Goal: Information Seeking & Learning: Find specific page/section

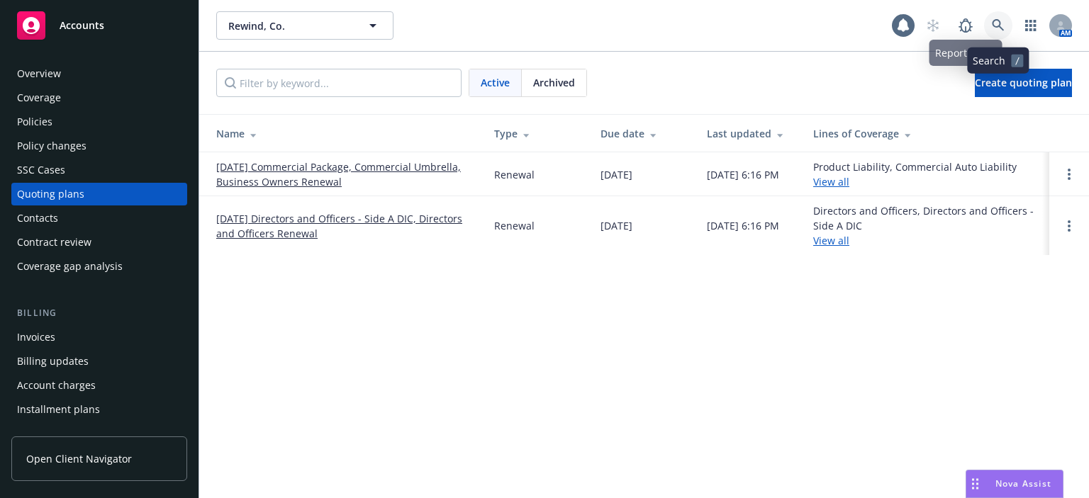
click at [1004, 30] on link at bounding box center [998, 25] width 28 height 28
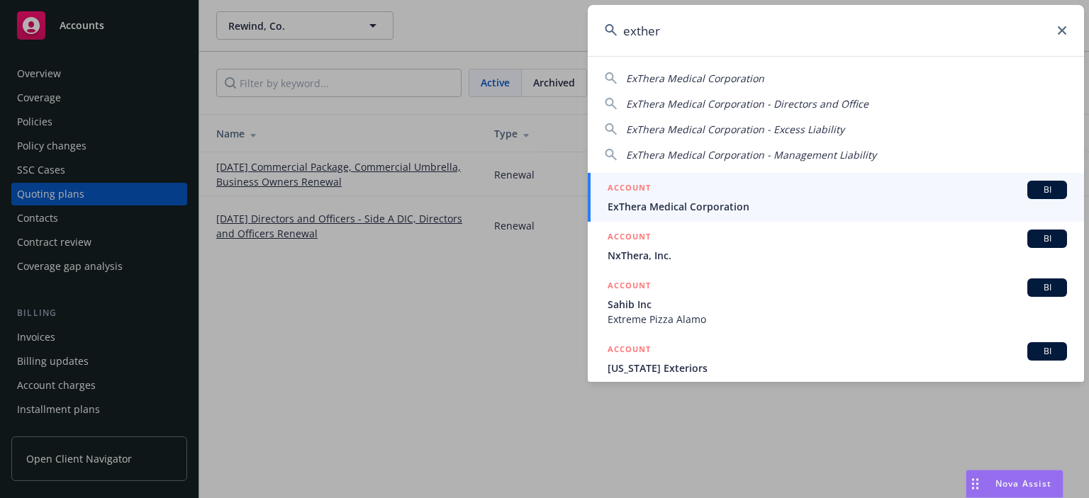
type input "exther"
click at [705, 203] on span "ExThera Medical Corporation" at bounding box center [837, 206] width 459 height 15
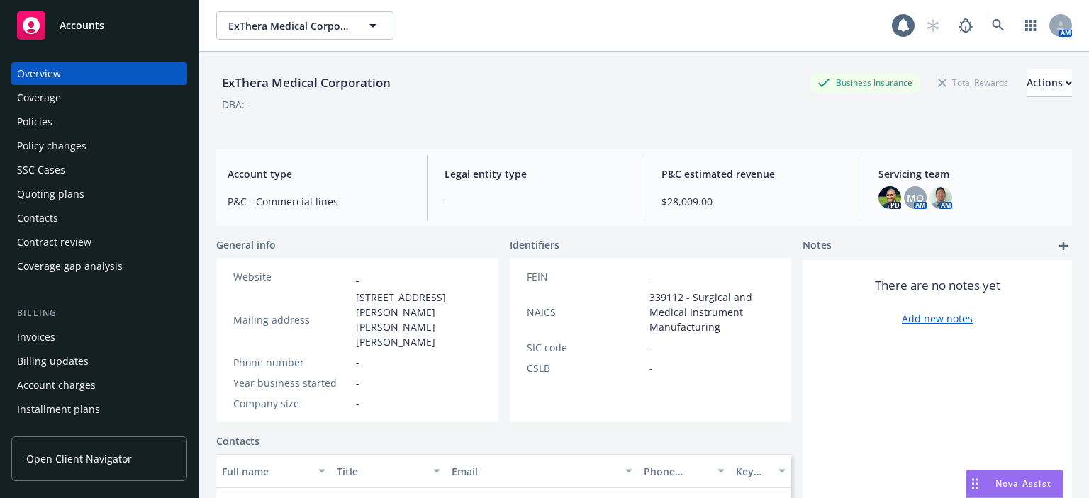
click at [77, 129] on div "Policies" at bounding box center [99, 122] width 164 height 23
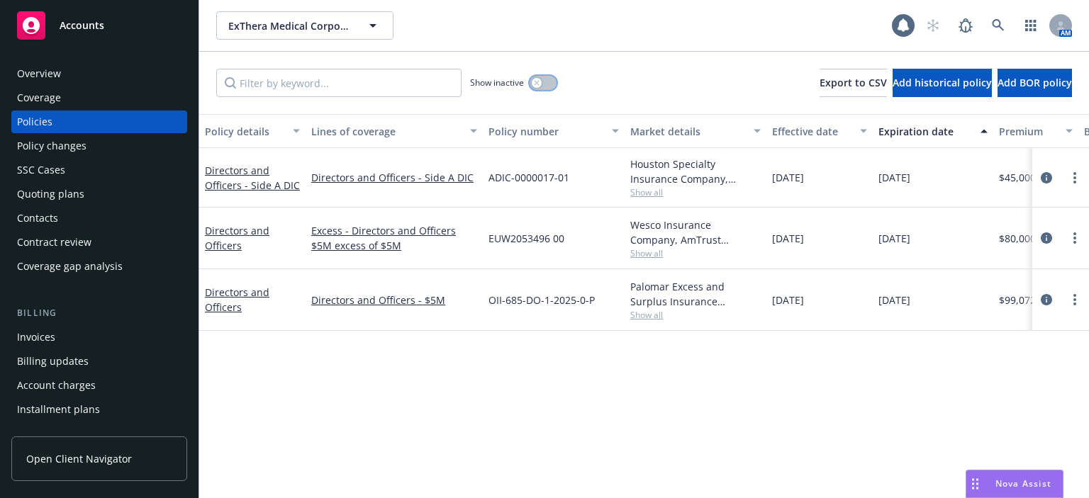
click at [551, 87] on button "button" at bounding box center [543, 83] width 27 height 14
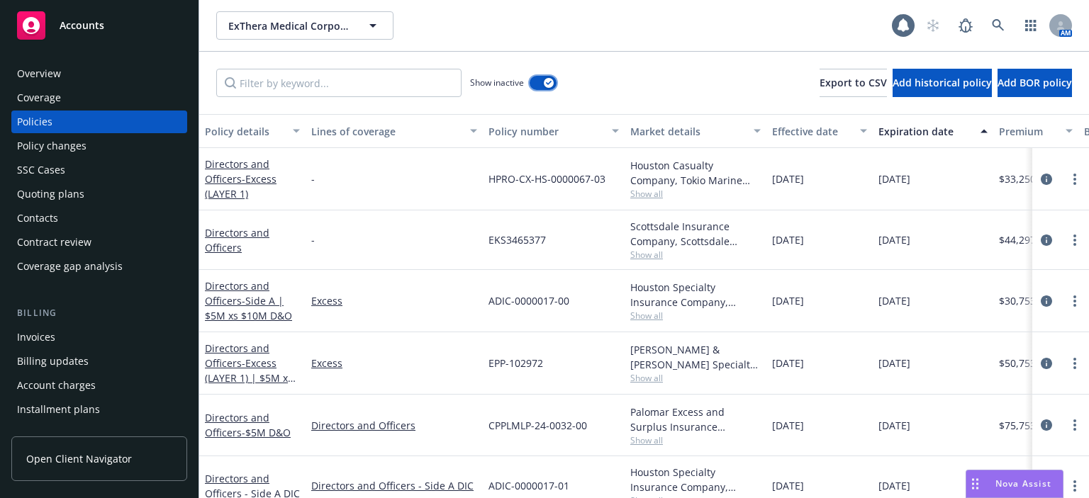
click at [544, 81] on div "button" at bounding box center [549, 83] width 10 height 10
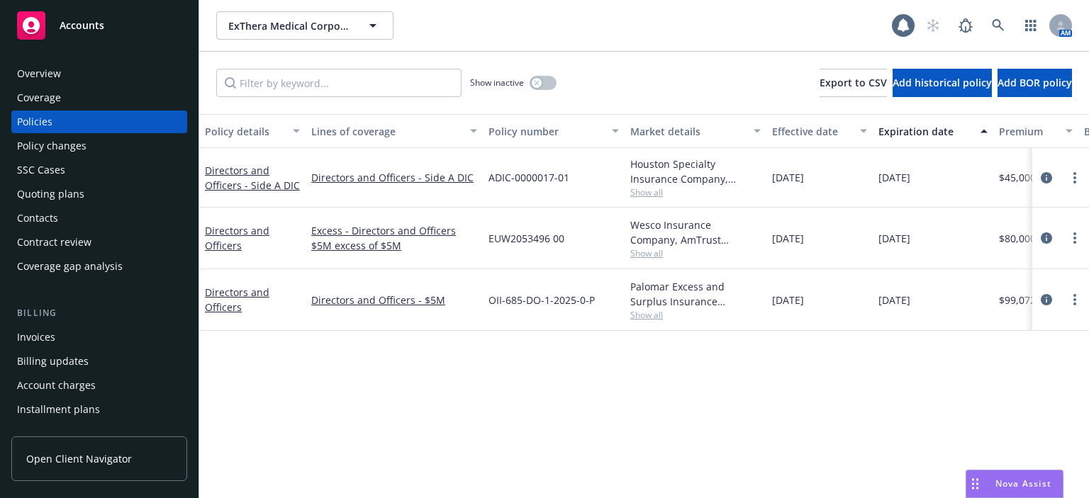
click at [71, 189] on div "Quoting plans" at bounding box center [50, 194] width 67 height 23
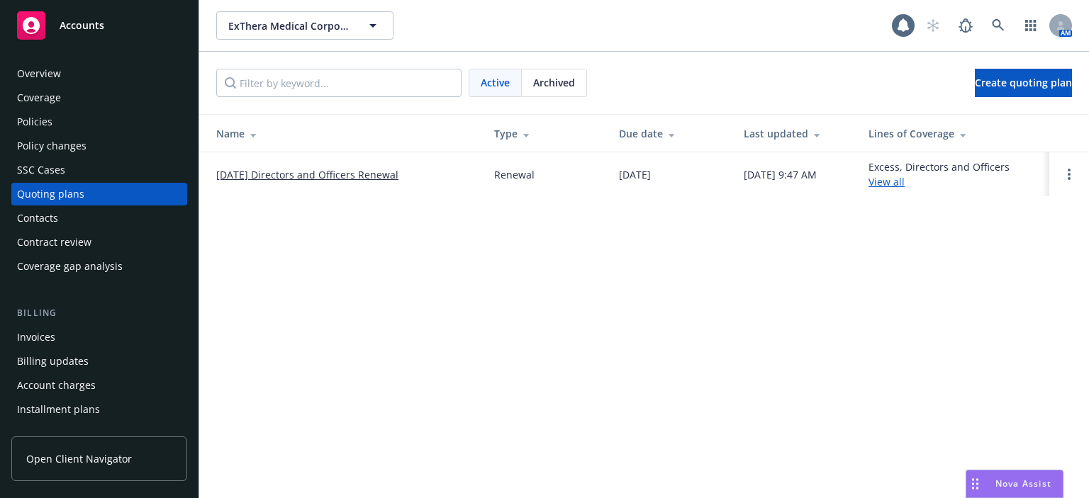
click at [76, 132] on div "Policies" at bounding box center [99, 122] width 164 height 23
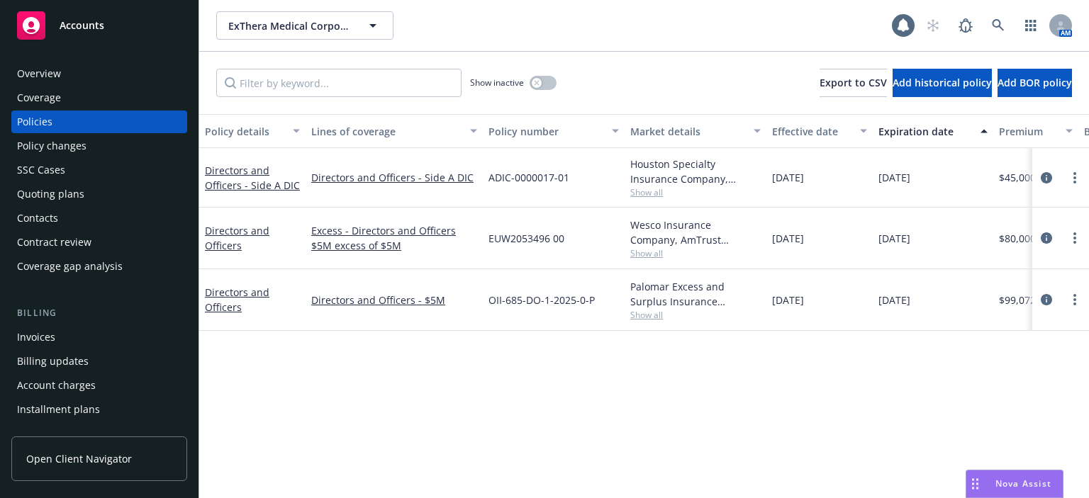
click at [101, 76] on div "Overview" at bounding box center [99, 73] width 164 height 23
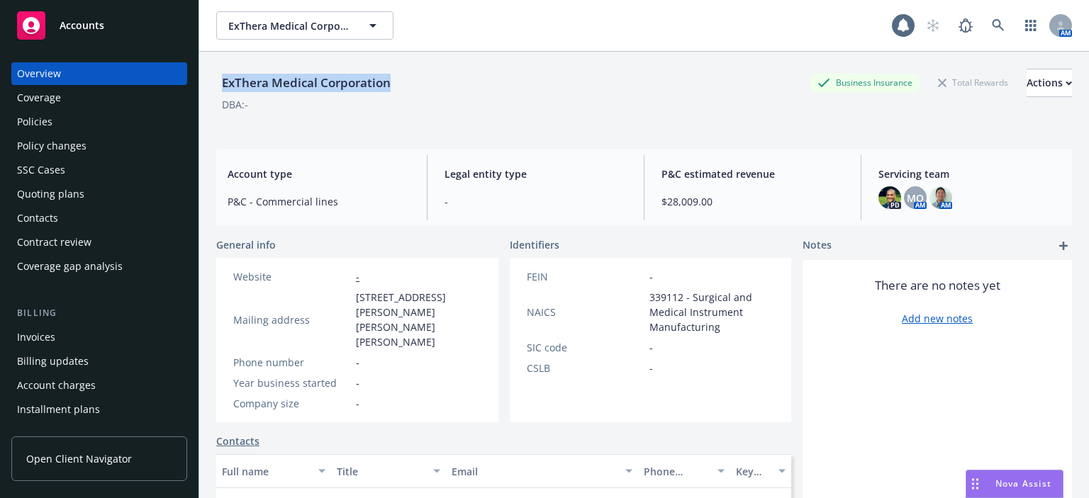
drag, startPoint x: 218, startPoint y: 81, endPoint x: 410, endPoint y: 78, distance: 192.1
click at [410, 78] on div "ExThera Medical Corporation Business Insurance Total Rewards Actions" at bounding box center [644, 83] width 856 height 28
copy div "ExThera Medical Corporation"
click at [63, 128] on div "Policies" at bounding box center [99, 122] width 164 height 23
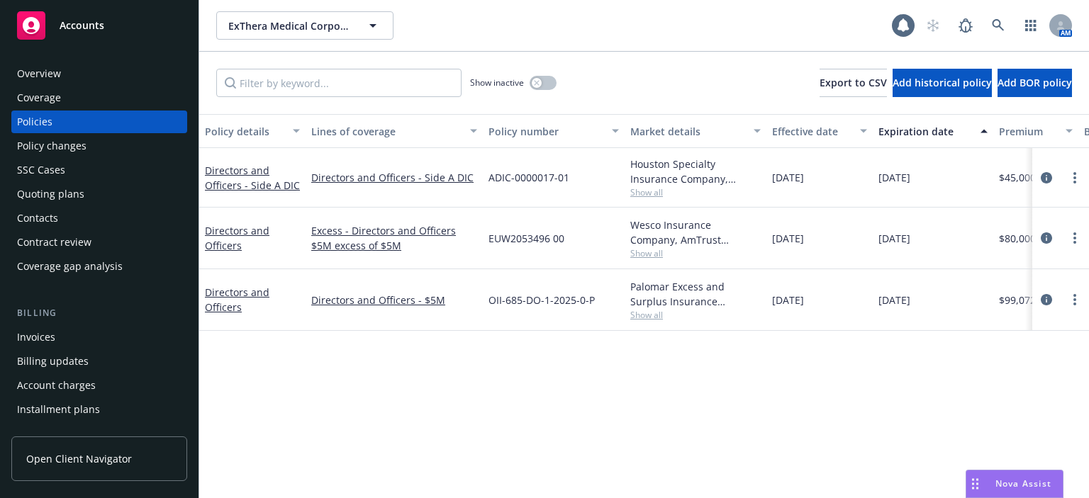
click at [72, 203] on div "Quoting plans" at bounding box center [50, 194] width 67 height 23
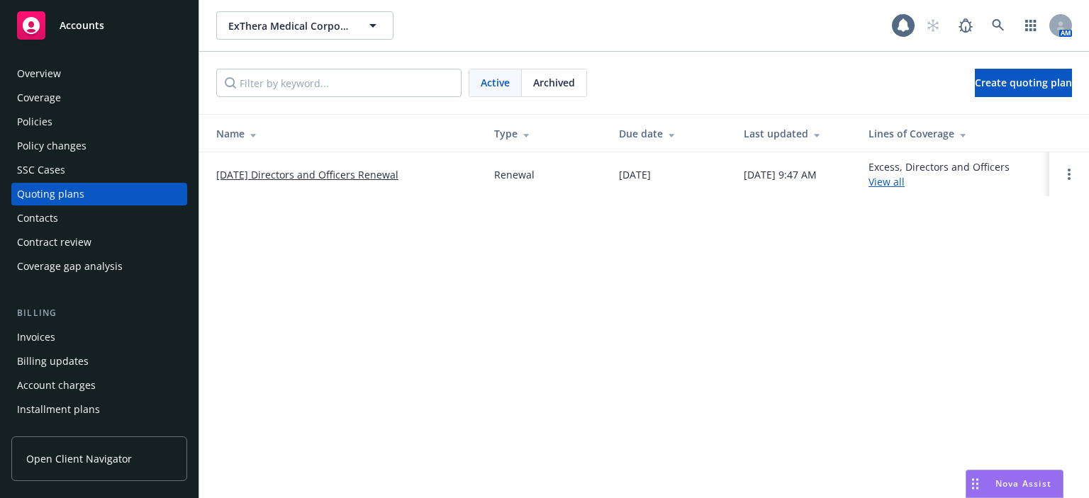
click at [92, 125] on div "Policies" at bounding box center [99, 122] width 164 height 23
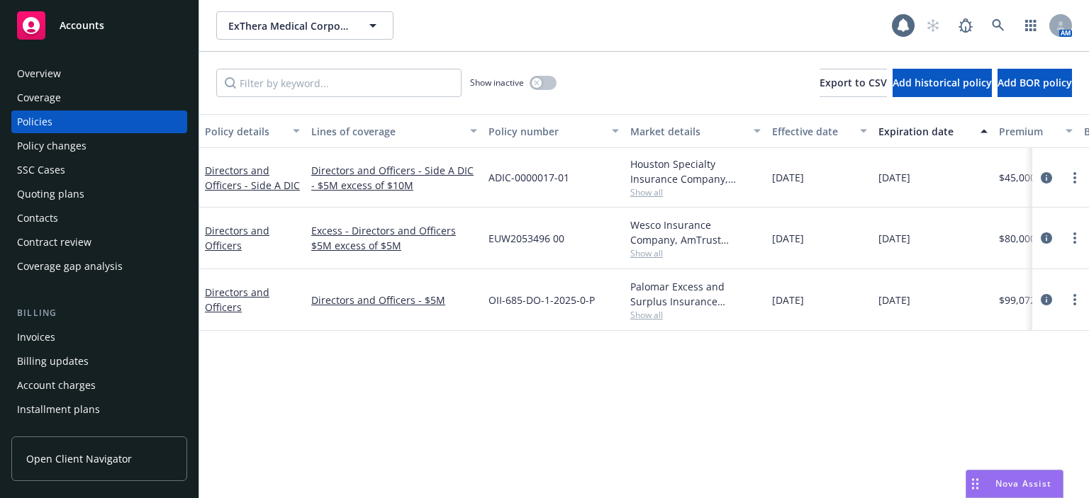
scroll to position [142, 0]
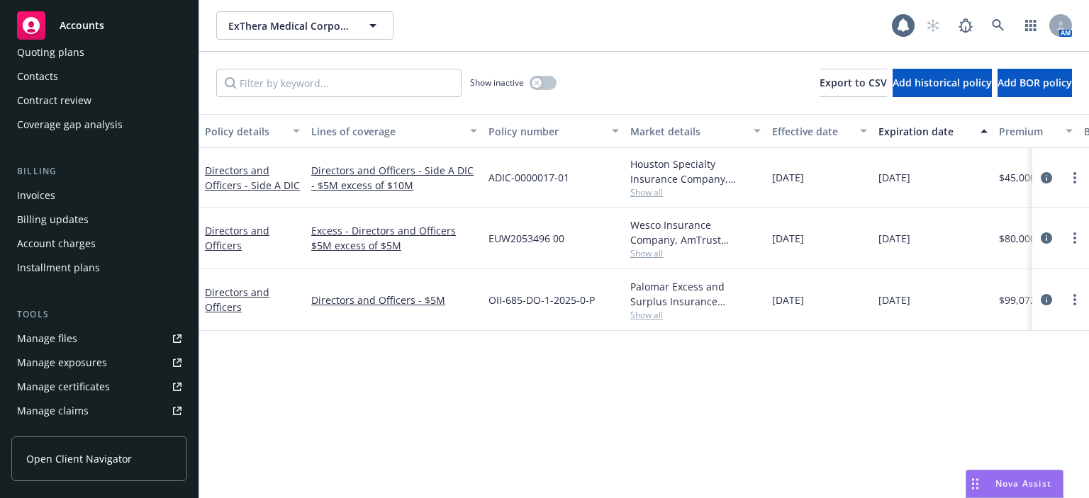
click at [45, 329] on div "Manage files" at bounding box center [47, 338] width 60 height 23
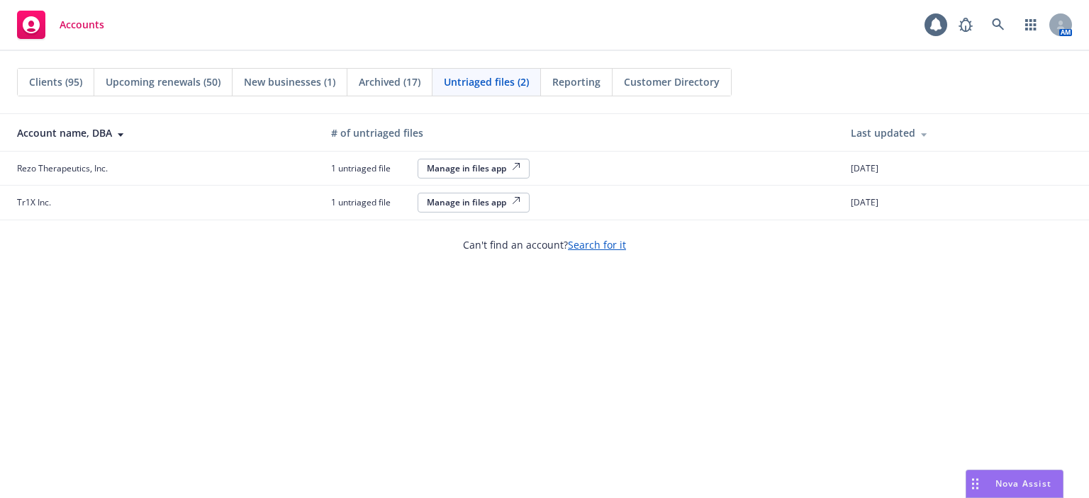
click at [275, 79] on span "New businesses (1)" at bounding box center [289, 81] width 91 height 15
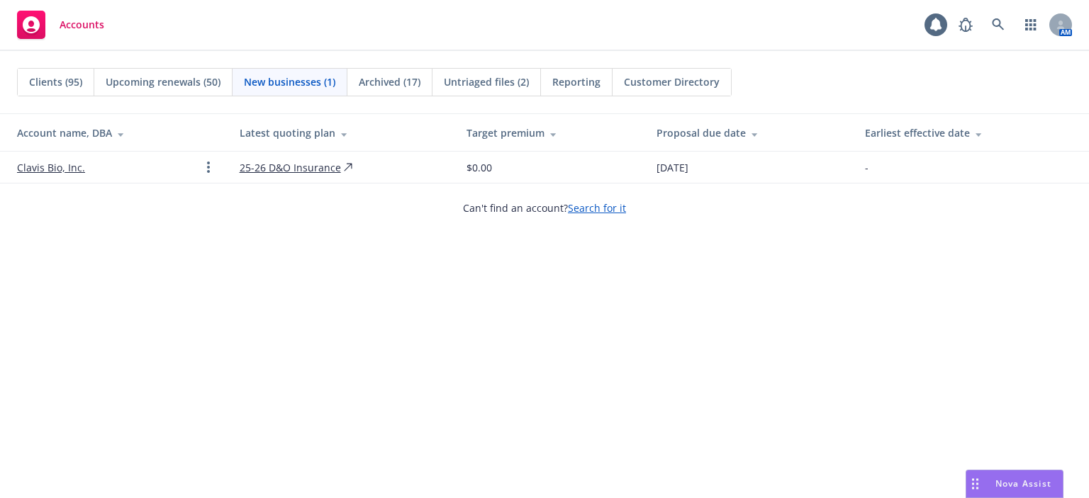
click at [70, 84] on span "Clients (95)" at bounding box center [55, 81] width 53 height 15
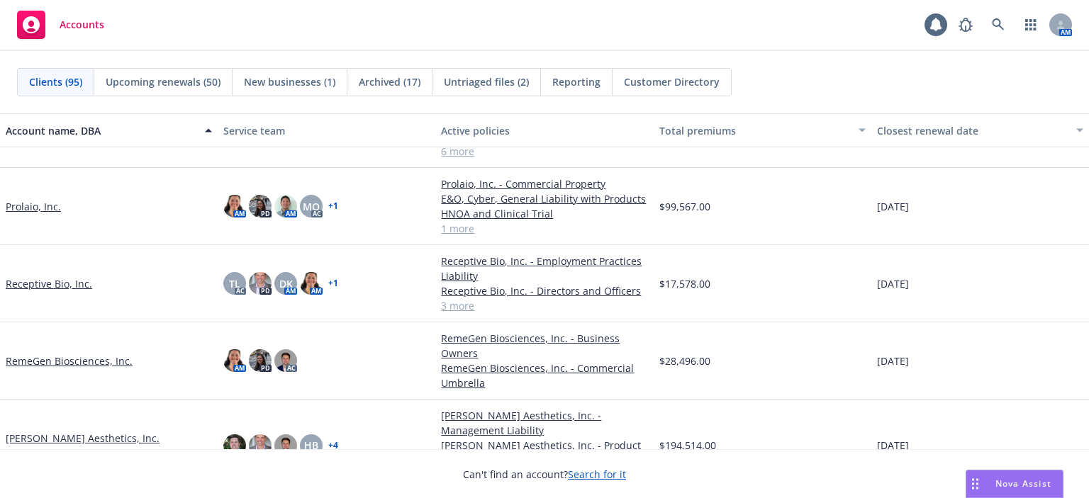
scroll to position [3544, 0]
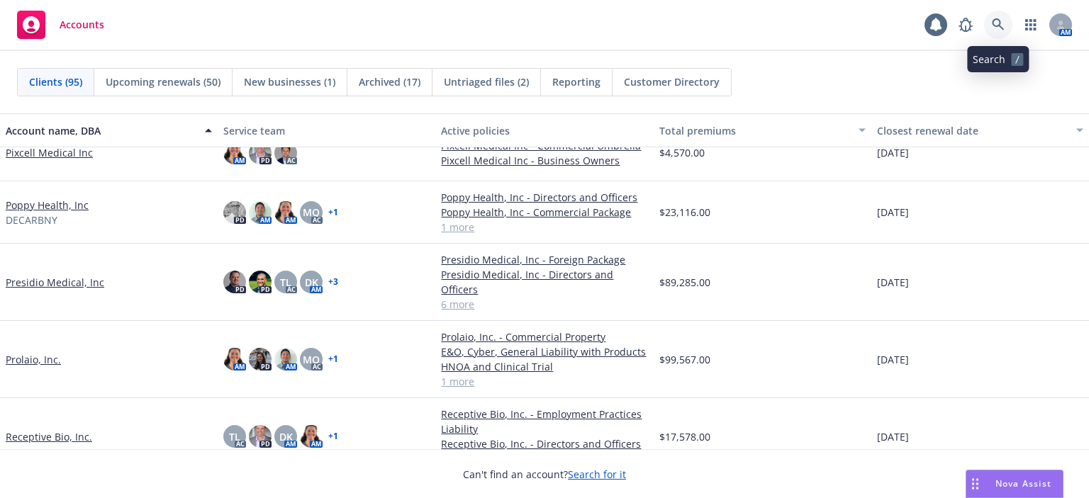
click at [1004, 32] on link at bounding box center [998, 25] width 28 height 28
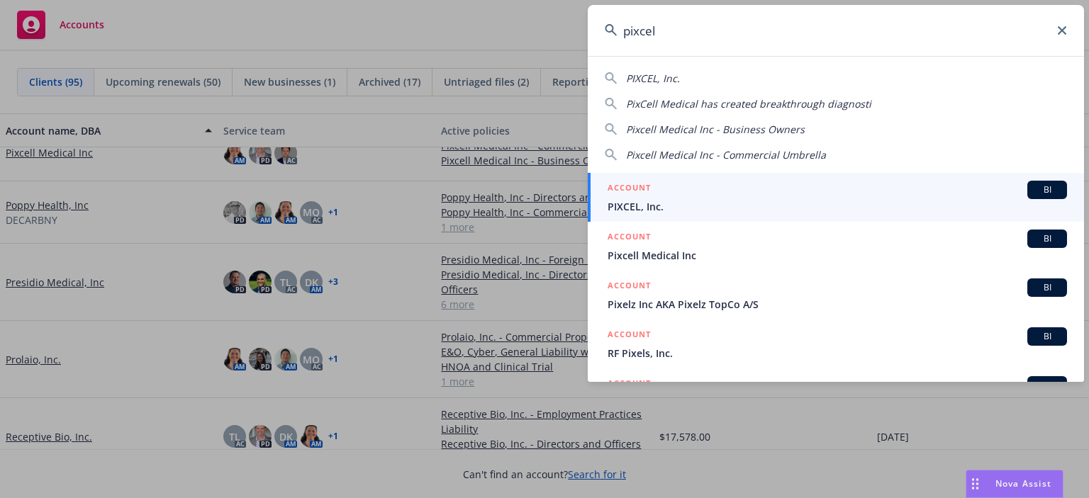
type input "pixcel"
click at [677, 203] on span "PIXCEL, Inc." at bounding box center [837, 206] width 459 height 15
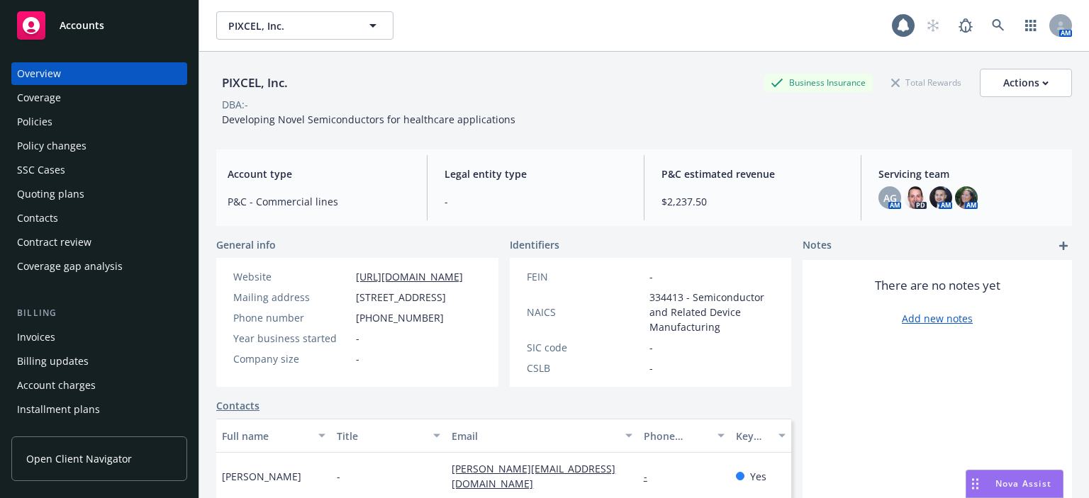
click at [82, 113] on div "Policies" at bounding box center [99, 122] width 164 height 23
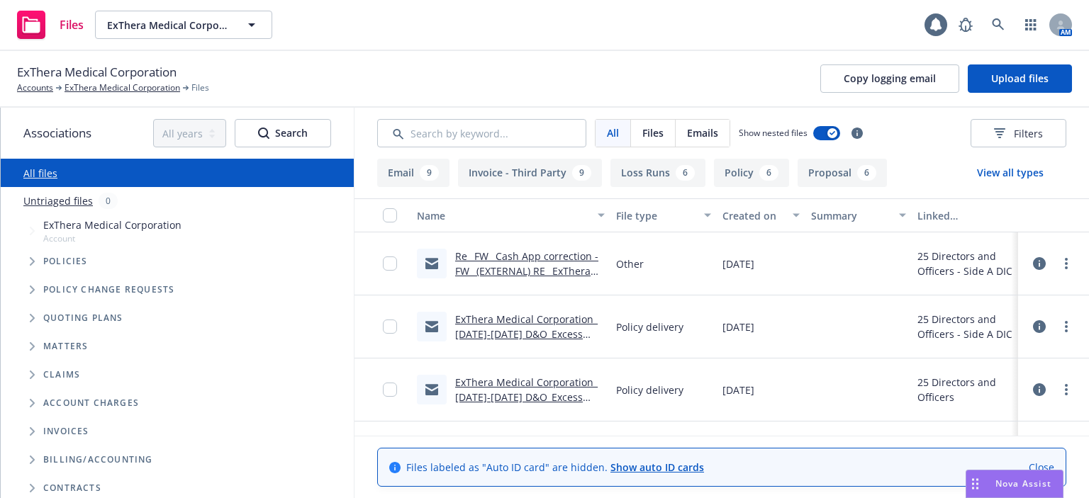
click at [505, 271] on link "Re_ FW_ Cash App correction - FW_ (EXTERNAL) RE_ ExThera Medical Corporation - …" at bounding box center [526, 286] width 143 height 73
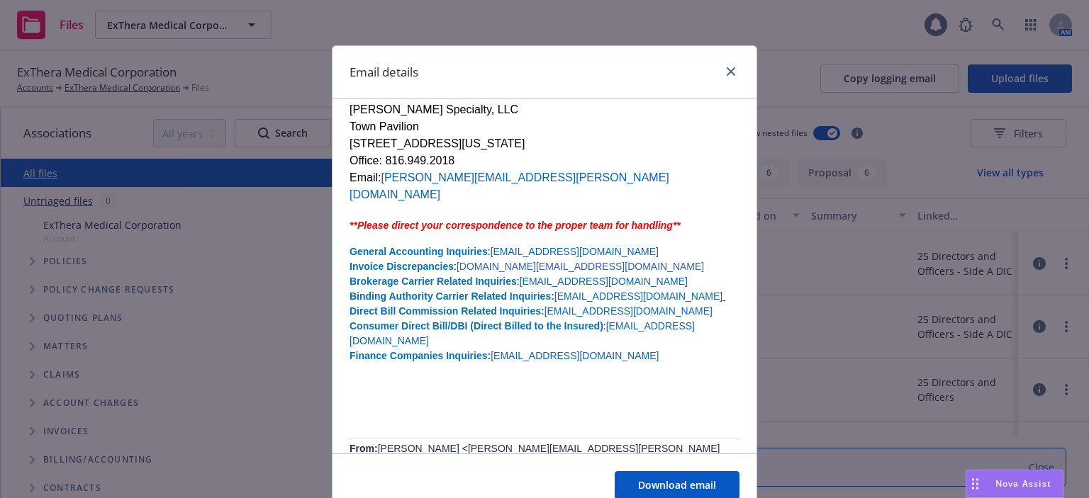
scroll to position [851, 0]
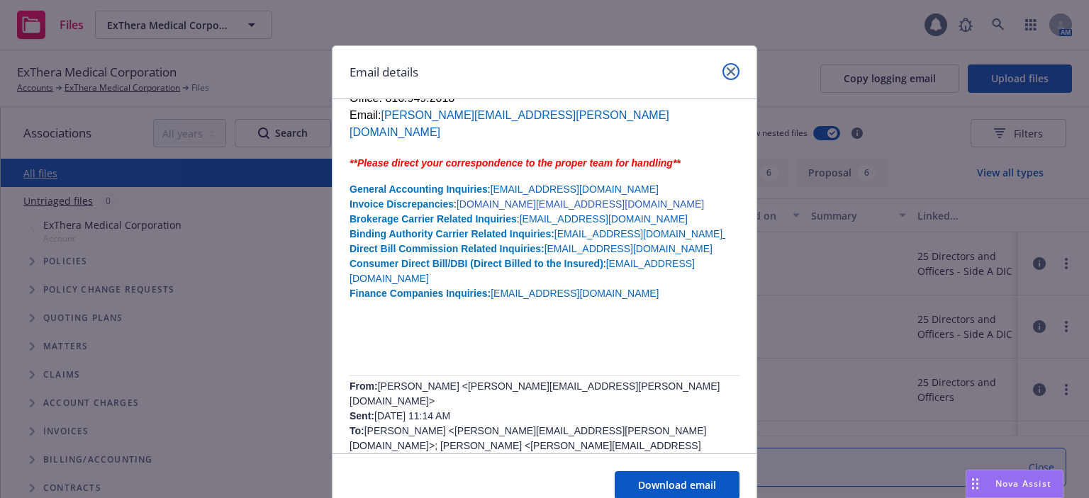
click at [722, 70] on link "close" at bounding box center [730, 71] width 17 height 17
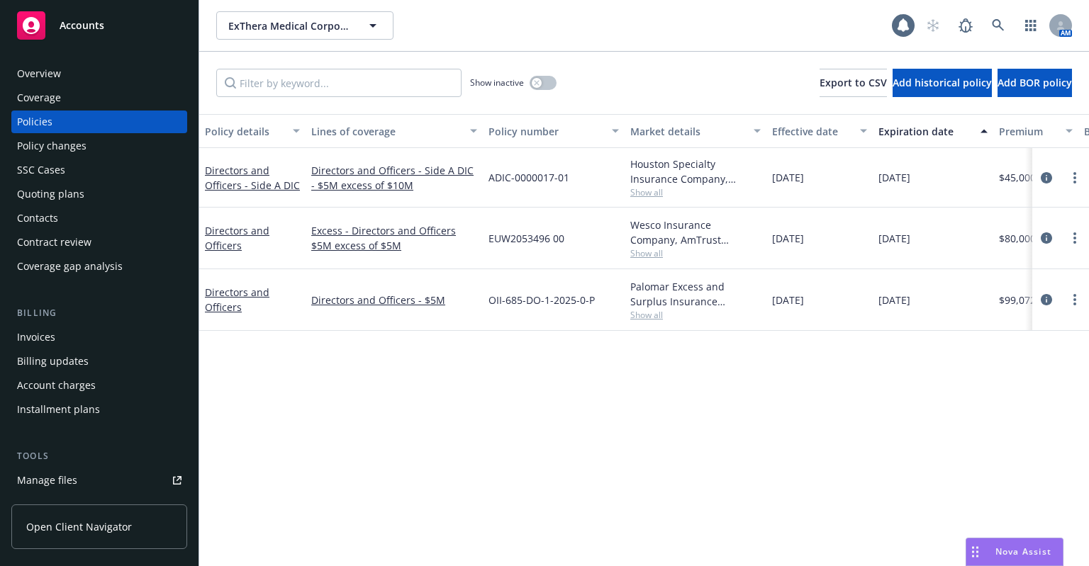
click at [76, 67] on div "Overview" at bounding box center [99, 73] width 164 height 23
